Goal: Navigation & Orientation: Find specific page/section

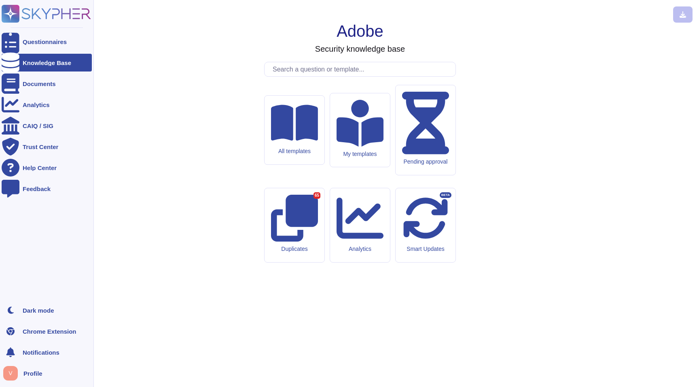
click at [1, 16] on div "Questionnaires Knowledge Base Documents Analytics CAIQ / SIG Trust Center Help …" at bounding box center [47, 193] width 94 height 387
click at [42, 47] on div "Questionnaires" at bounding box center [47, 42] width 90 height 18
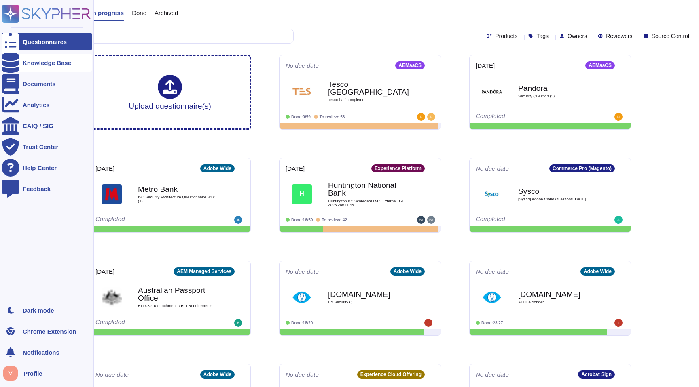
click at [54, 63] on div "Knowledge Base" at bounding box center [47, 63] width 49 height 6
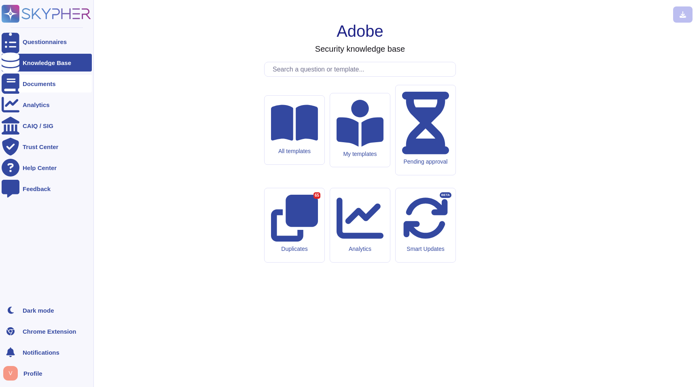
click at [49, 85] on div "Documents" at bounding box center [39, 84] width 33 height 6
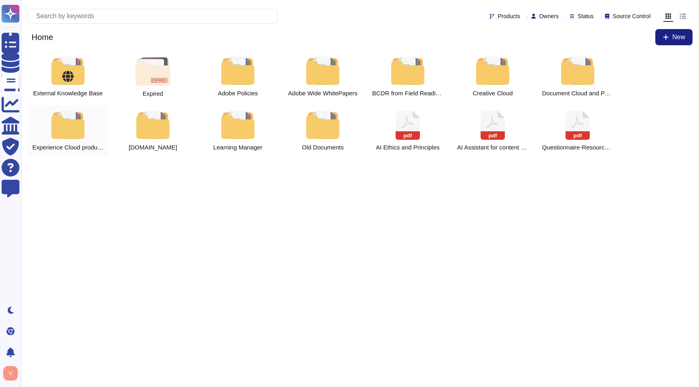
click at [74, 130] on div at bounding box center [68, 125] width 36 height 28
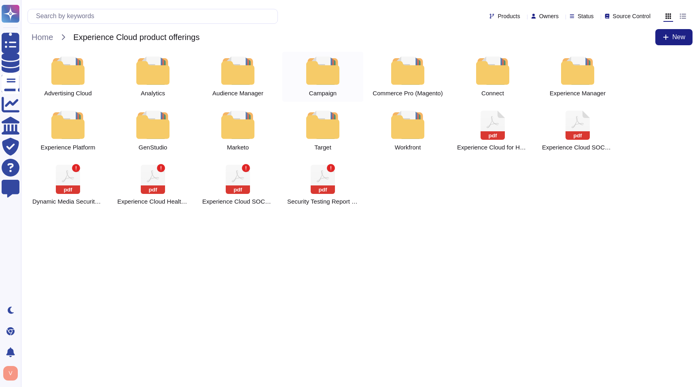
click at [337, 71] on div at bounding box center [323, 71] width 36 height 28
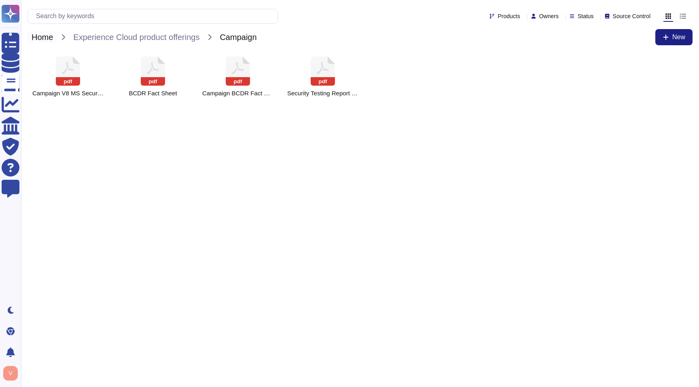
click at [32, 40] on span "Home" at bounding box center [43, 37] width 30 height 12
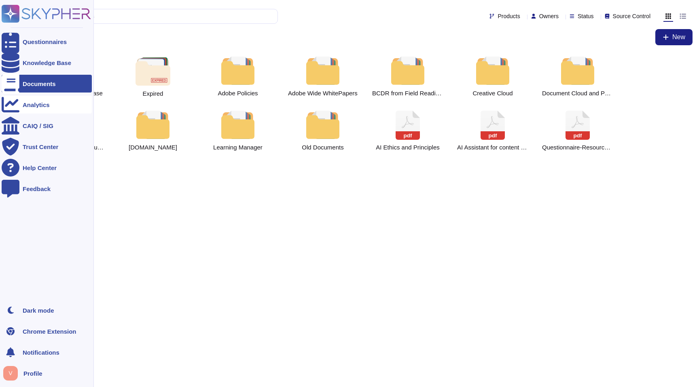
click at [2, 105] on div at bounding box center [11, 105] width 18 height 18
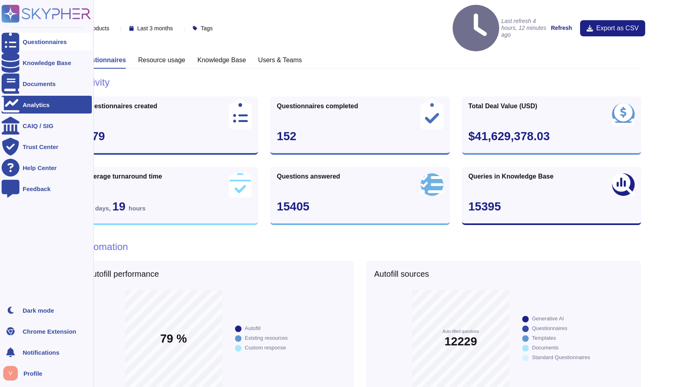
click at [37, 43] on div "Questionnaires" at bounding box center [45, 42] width 44 height 6
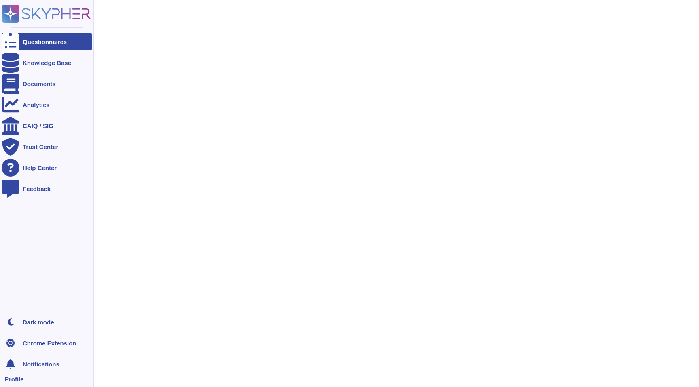
click at [46, 10] on icon at bounding box center [46, 14] width 89 height 18
